Goal: Task Accomplishment & Management: Complete application form

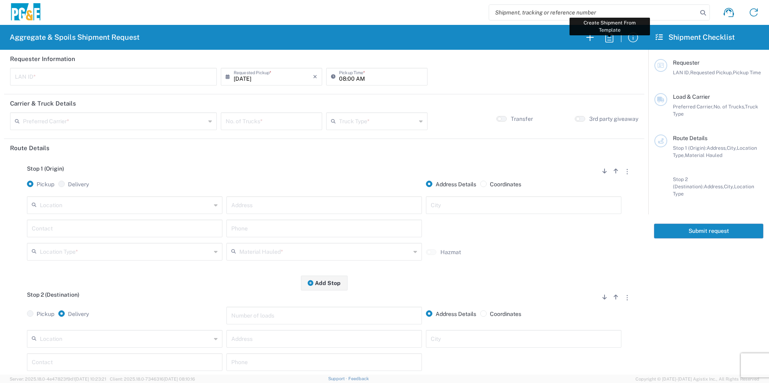
click at [612, 34] on icon "button" at bounding box center [609, 37] width 13 height 13
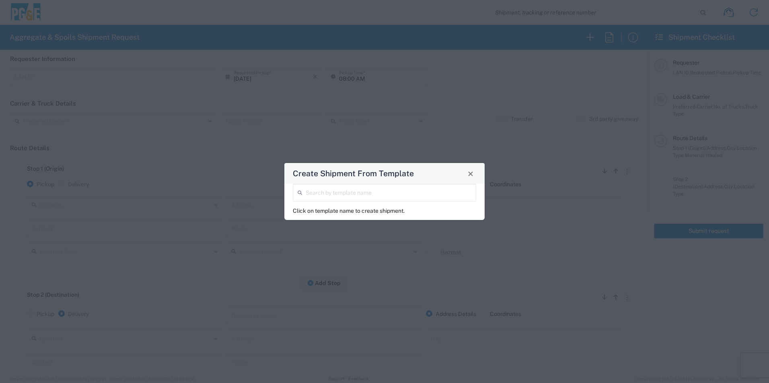
click at [390, 191] on input "search" at bounding box center [389, 192] width 166 height 14
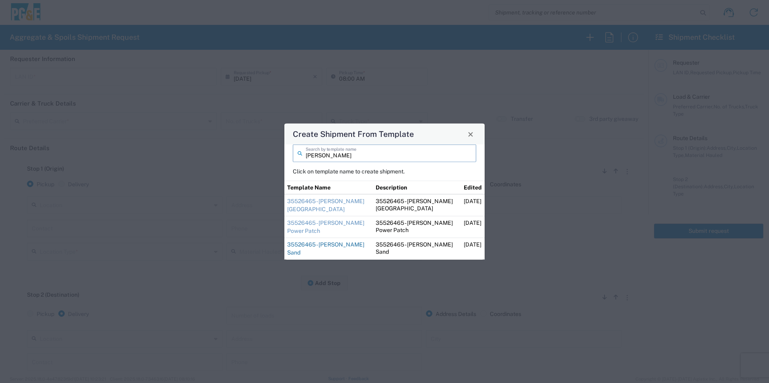
type input "[PERSON_NAME]"
click at [322, 244] on link "35526465 - [PERSON_NAME] Sand" at bounding box center [325, 249] width 77 height 14
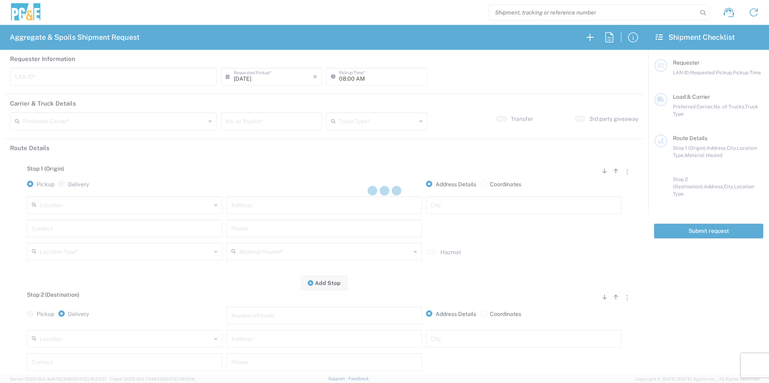
type input "STW8"
type input "06:00 AM"
type input "[PERSON_NAME] & Sons Trucking, Inc"
type input "Super Dump"
type textarea "Please deliver 1 Load of Sand. [PERSON_NAME] will direct from there."
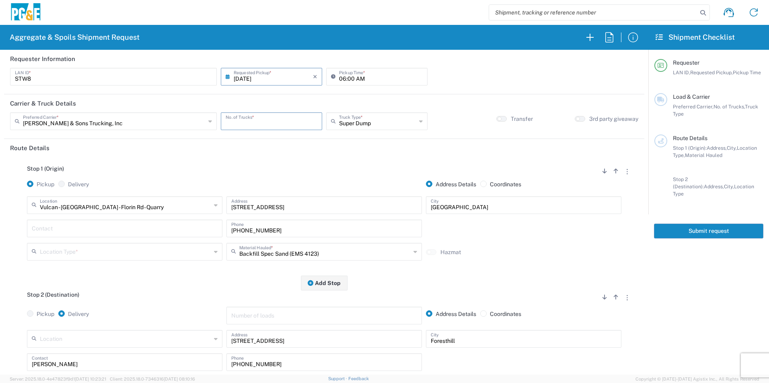
click at [296, 117] on input "number" at bounding box center [272, 121] width 92 height 14
type input "1"
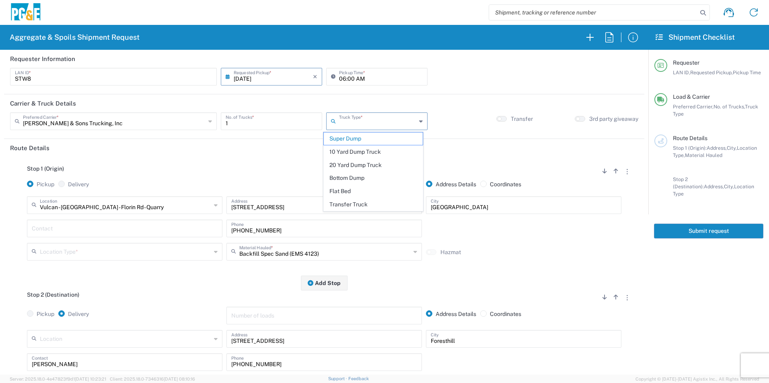
click at [385, 123] on input "text" at bounding box center [377, 121] width 77 height 14
click at [353, 164] on span "20 Yard Dump Truck" at bounding box center [373, 165] width 98 height 12
type input "20 Yard Dump Truck"
click at [121, 218] on div "Vulcan - [GEOGRAPHIC_DATA] - [GEOGRAPHIC_DATA] Rd - Quarry Location [GEOGRAPHIC…" at bounding box center [124, 208] width 199 height 23
click at [120, 223] on input "text" at bounding box center [125, 228] width 186 height 14
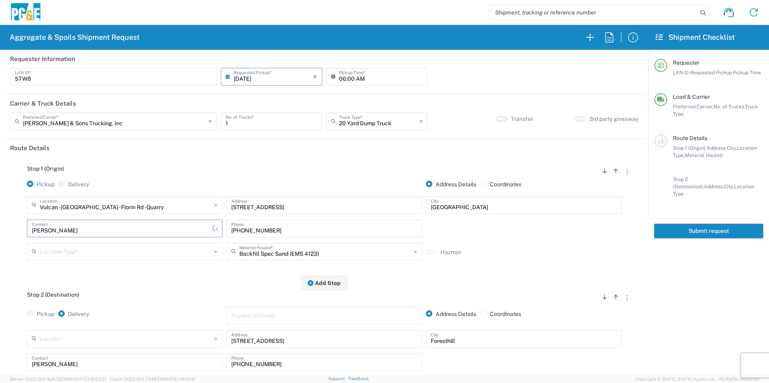
type input "[PERSON_NAME]"
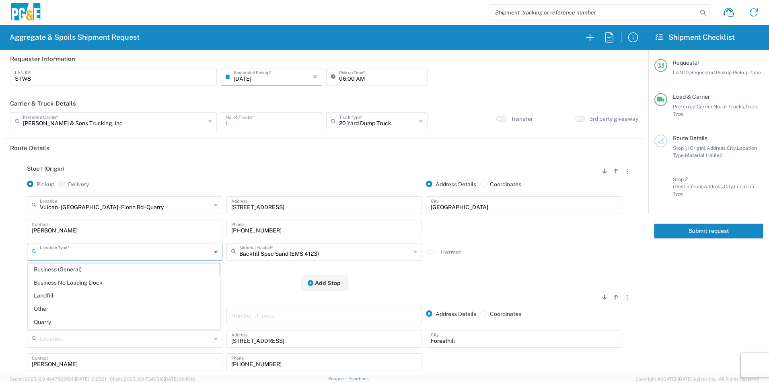
click at [145, 248] on input "text" at bounding box center [125, 251] width 171 height 14
click at [64, 322] on span "Quarry" at bounding box center [123, 322] width 191 height 12
type input "Quarry"
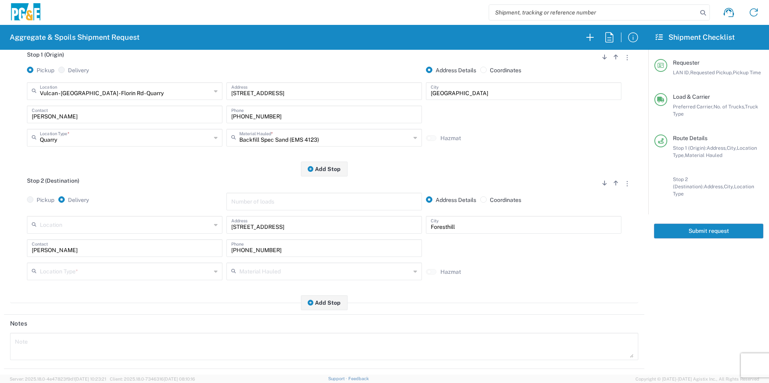
scroll to position [121, 0]
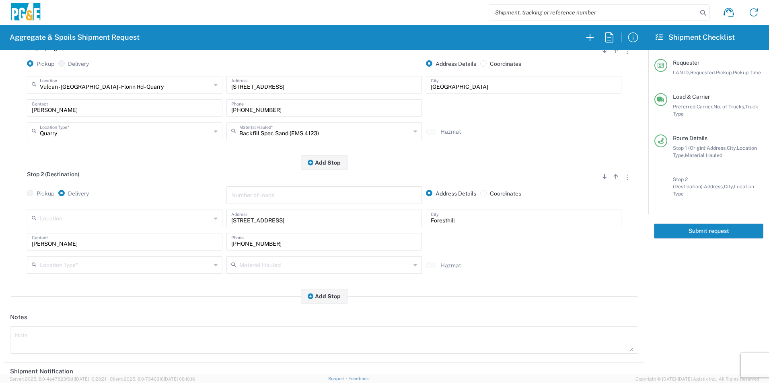
click at [55, 267] on input "text" at bounding box center [125, 265] width 171 height 14
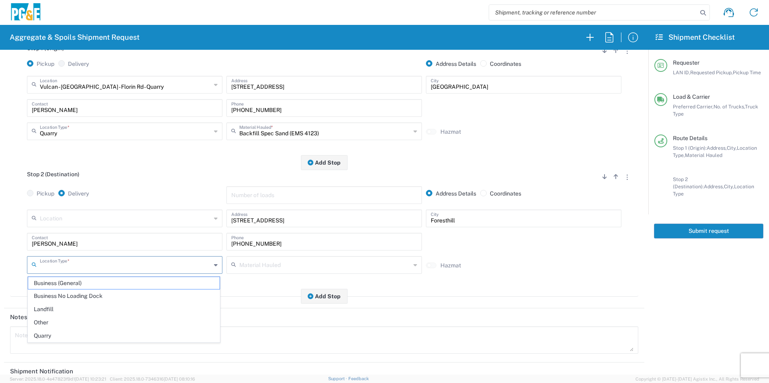
click at [44, 323] on span "Other" at bounding box center [123, 323] width 191 height 12
type input "Other"
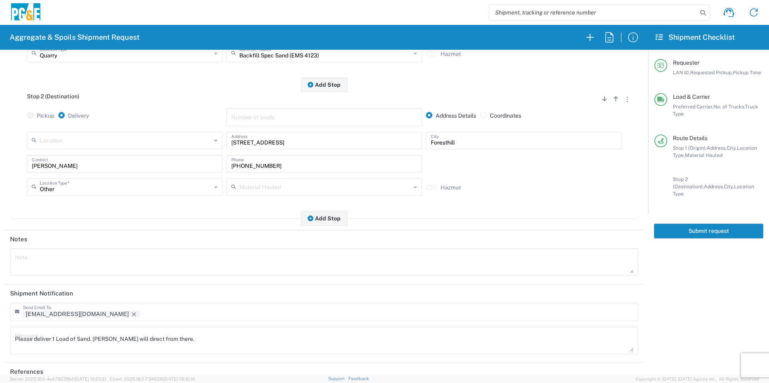
scroll to position [201, 0]
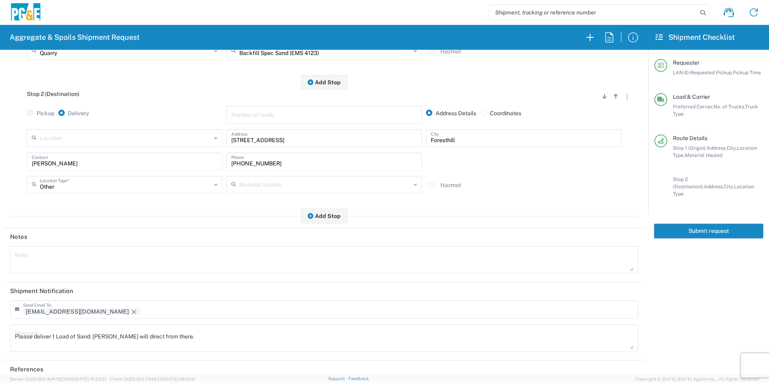
click at [70, 271] on textarea at bounding box center [324, 260] width 618 height 23
drag, startPoint x: 287, startPoint y: 263, endPoint x: 0, endPoint y: 257, distance: 287.5
click at [0, 256] on html "Aggregate & Spoils Shipment Request Requester Information STW8 LAN ID * [DATE] …" at bounding box center [384, 191] width 769 height 383
type textarea "Please deliver 2 Loads of Sand from Vulcan Florin & 2 Loads of [GEOGRAPHIC_DATA…"
drag, startPoint x: 182, startPoint y: 337, endPoint x: 0, endPoint y: 338, distance: 182.1
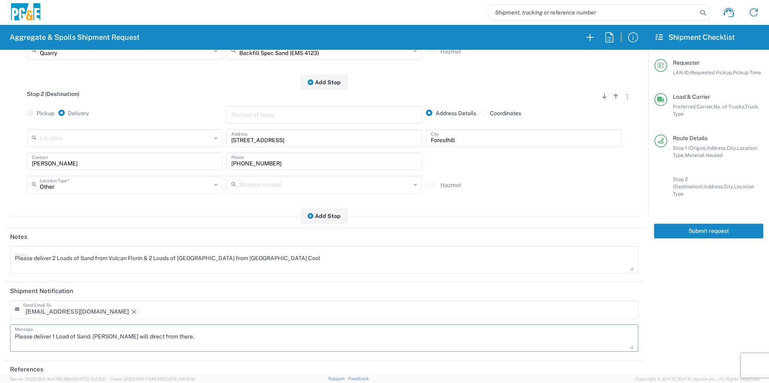
click at [0, 338] on html "Aggregate & Spoils Shipment Request Requester Information STW8 LAN ID * [DATE] …" at bounding box center [384, 191] width 769 height 383
paste textarea "2 Loads of Sand from Vulcan Florin & 2 Loads of [GEOGRAPHIC_DATA] from [GEOGRAP…"
type textarea "Please deliver 2 Loads of Sand from Vulcan Florin & 2 Loads of [GEOGRAPHIC_DATA…"
click at [131, 314] on icon "Remove tag" at bounding box center [134, 312] width 6 height 6
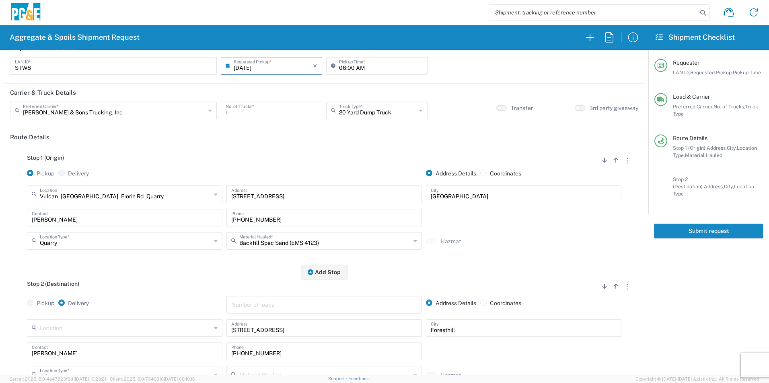
scroll to position [0, 0]
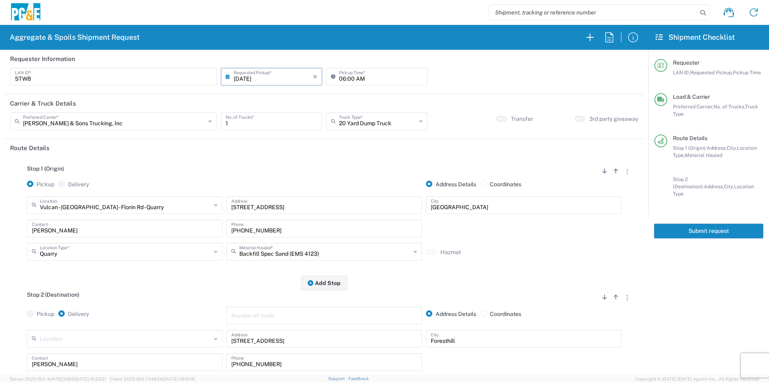
click at [715, 224] on button "Submit request" at bounding box center [708, 231] width 109 height 15
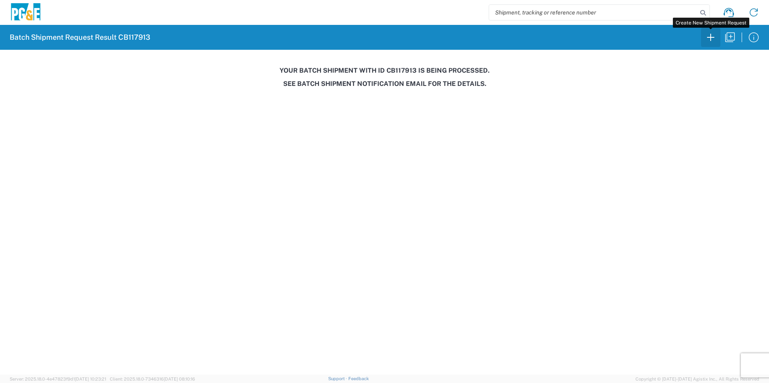
click at [708, 39] on icon "button" at bounding box center [710, 37] width 13 height 13
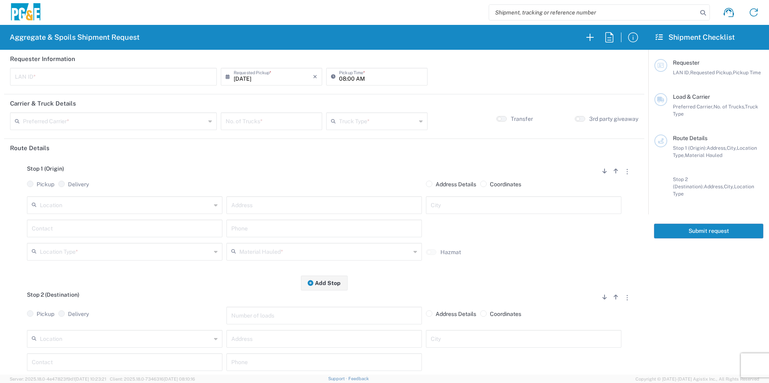
click at [93, 209] on input "text" at bounding box center [125, 205] width 171 height 14
type input "madera"
